Goal: Find specific page/section: Find specific page/section

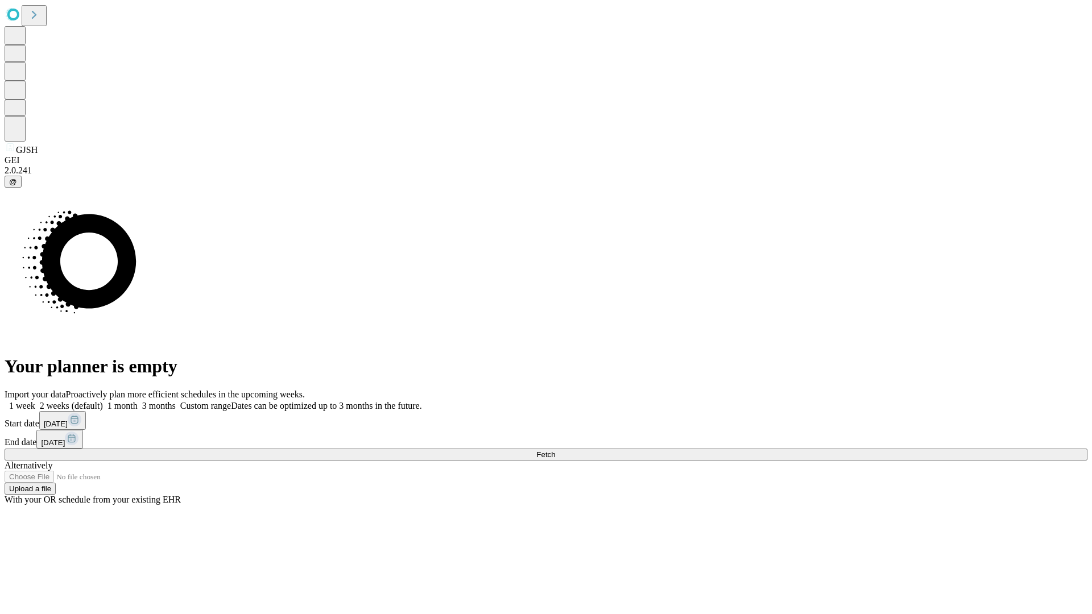
click at [555, 450] on span "Fetch" at bounding box center [545, 454] width 19 height 9
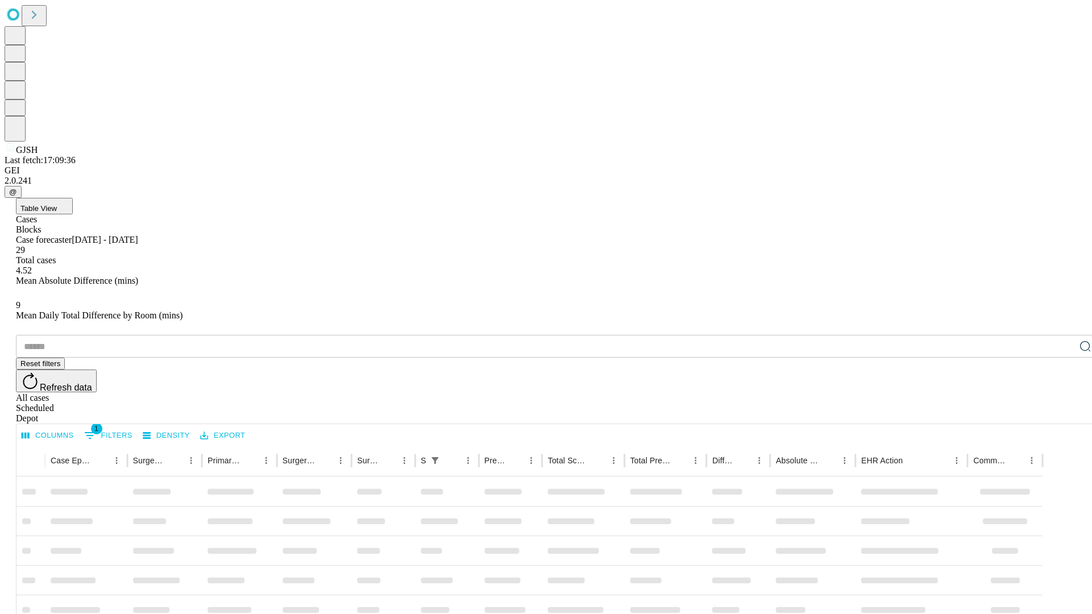
click at [1063, 414] on div "Depot" at bounding box center [557, 419] width 1083 height 10
